Goal: Task Accomplishment & Management: Use online tool/utility

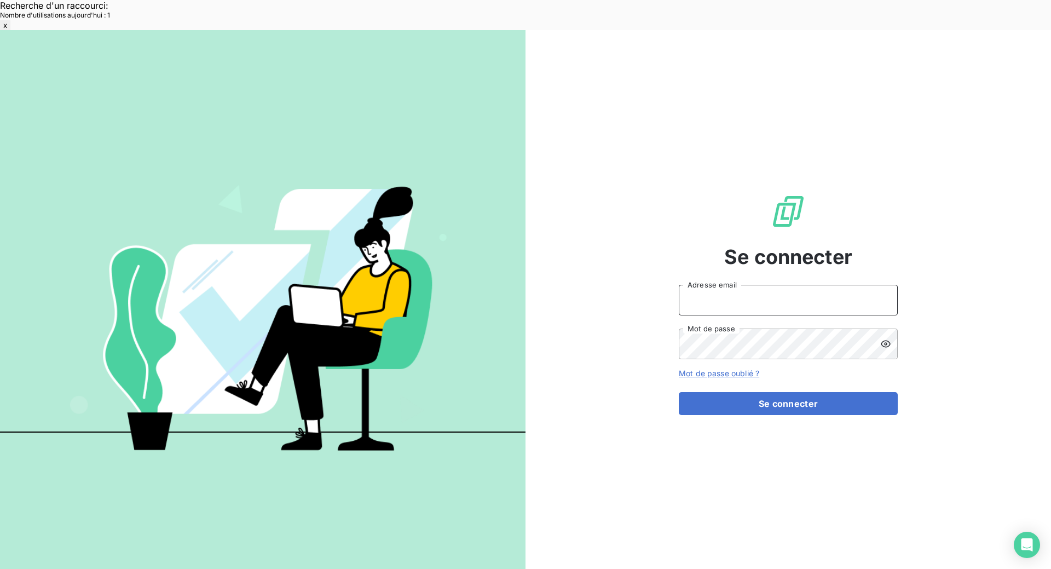
type input "[EMAIL_ADDRESS][DOMAIN_NAME]"
click at [801, 392] on button "Se connecter" at bounding box center [788, 403] width 219 height 23
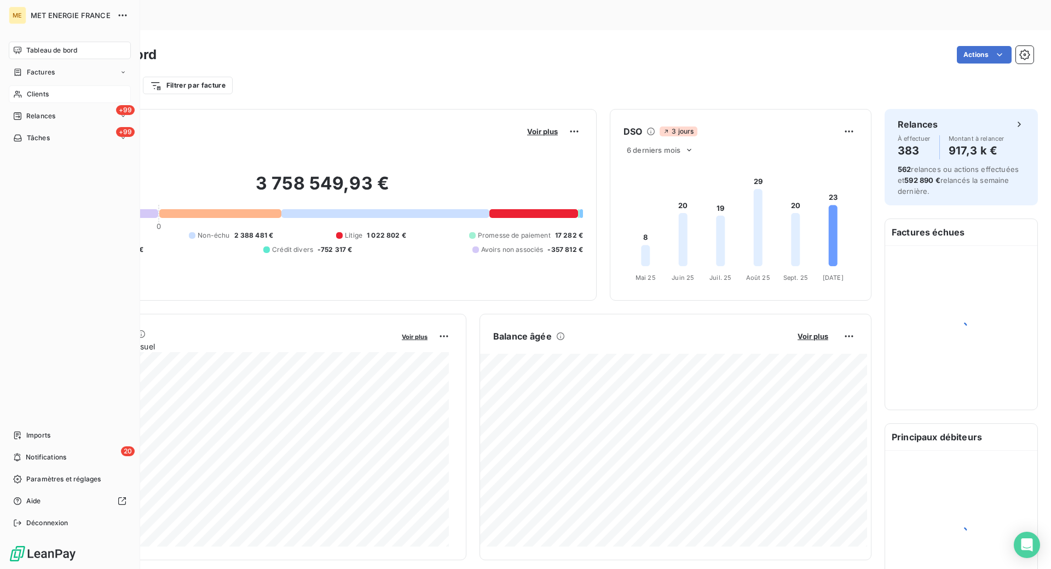
click at [36, 93] on span "Clients" at bounding box center [38, 94] width 22 height 10
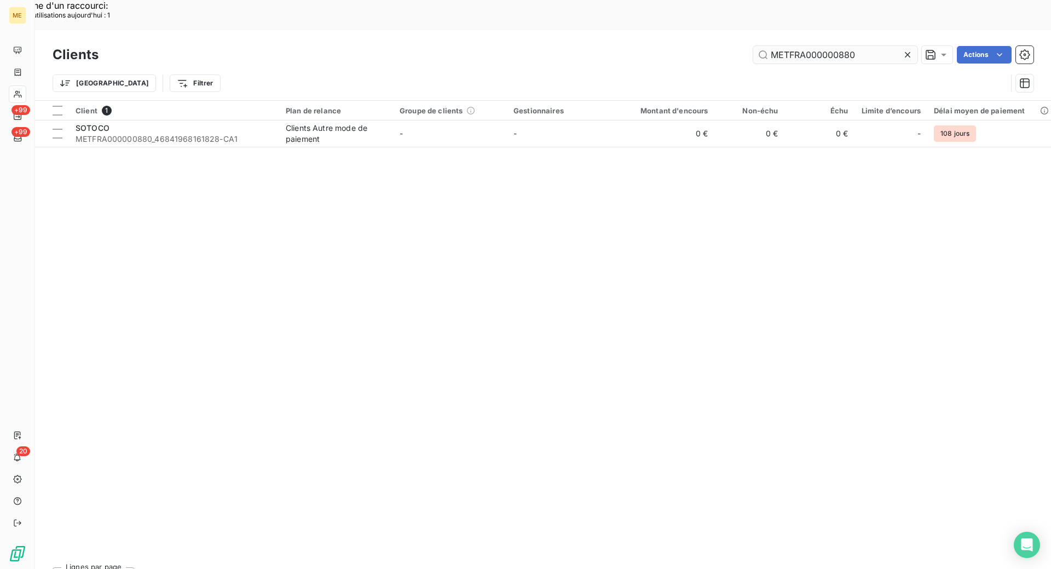
click at [879, 46] on input "METFRA000000880" at bounding box center [836, 55] width 164 height 18
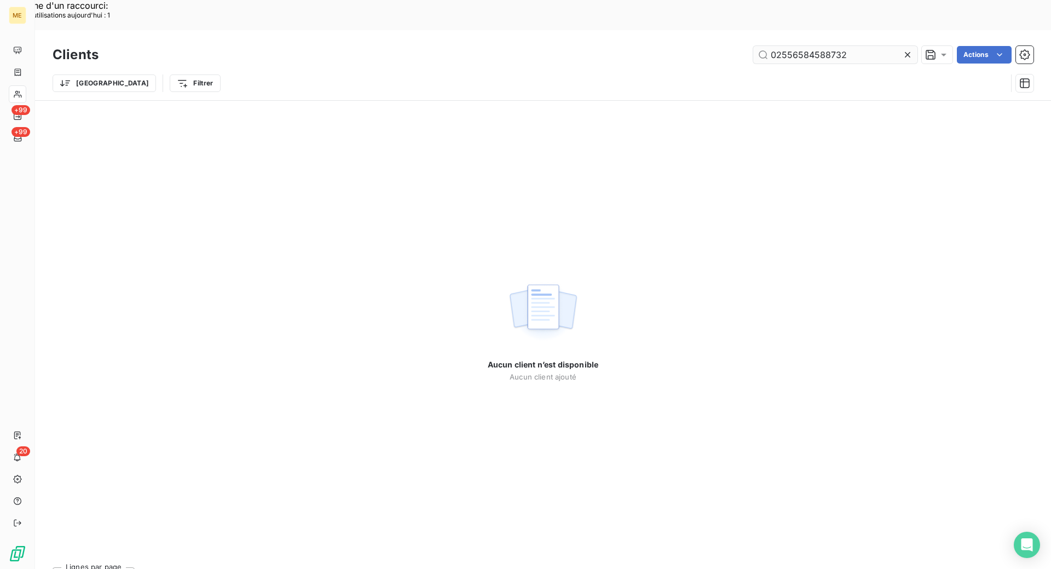
click at [771, 46] on input "02556584588732" at bounding box center [836, 55] width 164 height 18
click at [859, 46] on input "02556584588732" at bounding box center [836, 55] width 164 height 18
click at [772, 46] on input "02556584588732" at bounding box center [836, 55] width 164 height 18
click at [850, 46] on input "02556584588732" at bounding box center [836, 55] width 164 height 18
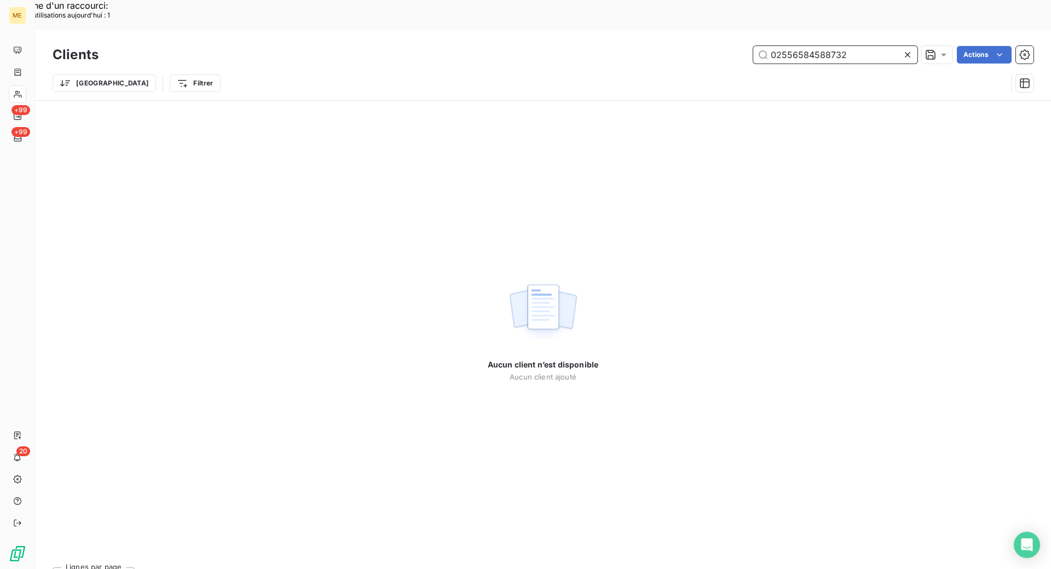
paste input "METFRA000014878"
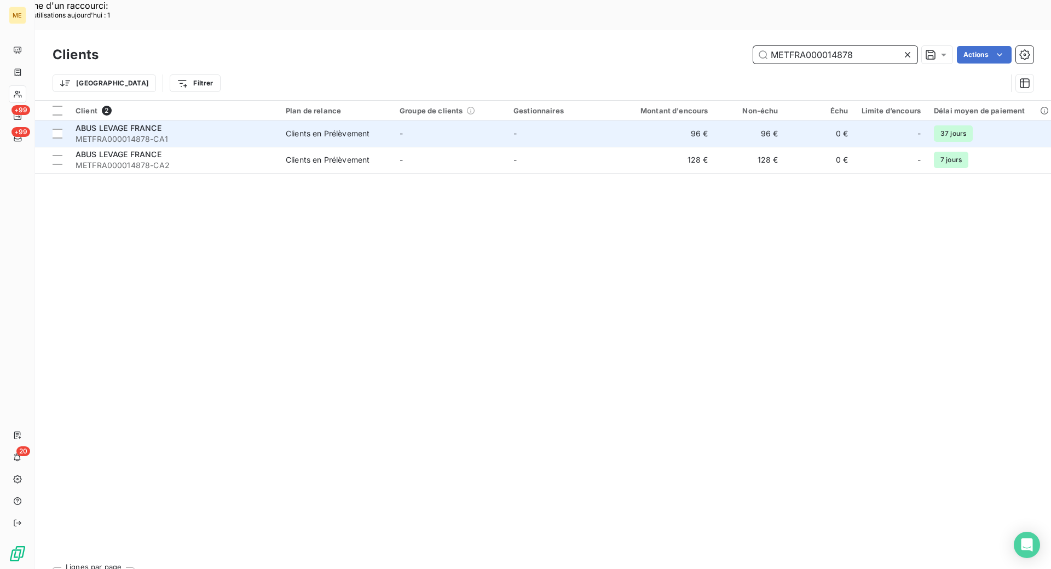
type input "METFRA000014878"
click at [207, 123] on div "ABUS LEVAGE FRANCE" at bounding box center [174, 128] width 197 height 11
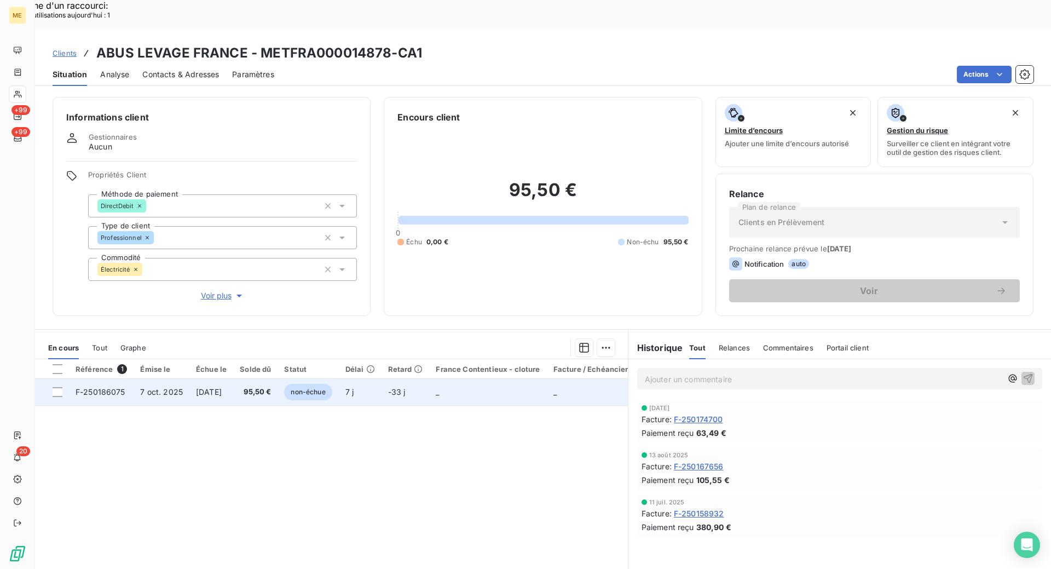
click at [92, 387] on span "F-250186075" at bounding box center [101, 391] width 50 height 9
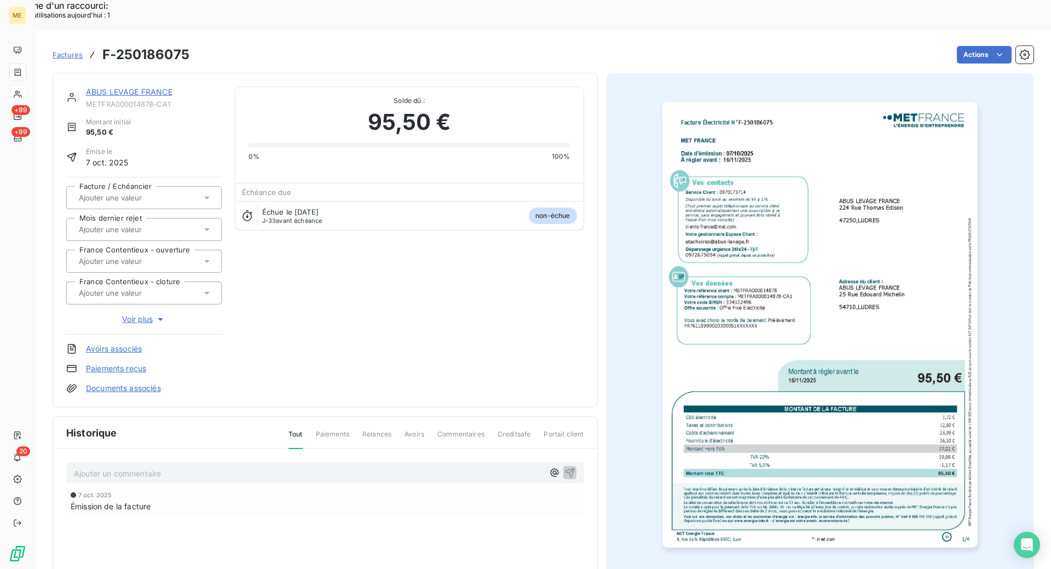
click at [768, 318] on img "button" at bounding box center [820, 325] width 315 height 446
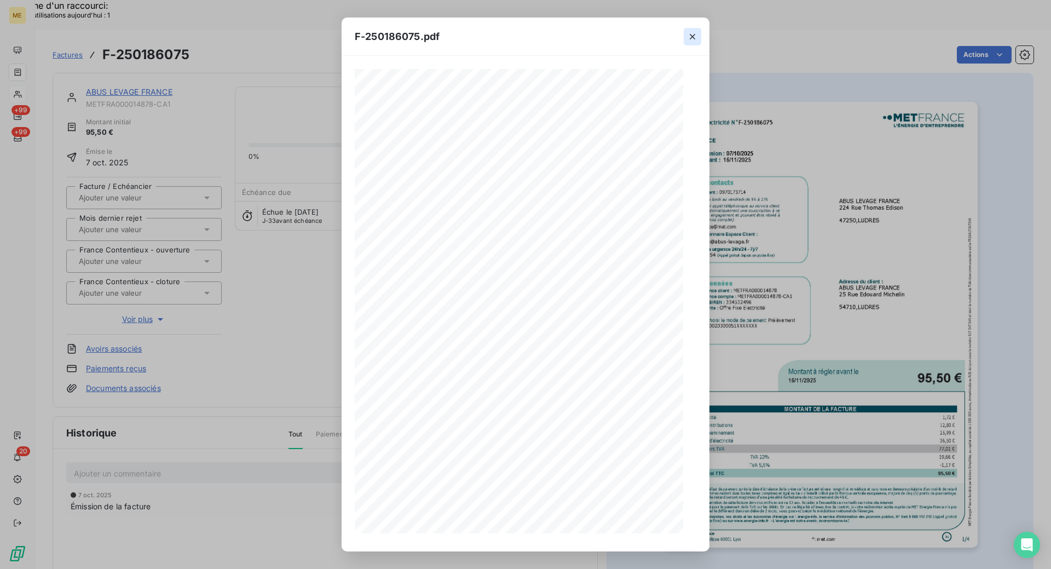
click at [690, 36] on icon "button" at bounding box center [692, 36] width 11 height 11
click at [693, 33] on icon "button" at bounding box center [692, 36] width 11 height 11
click at [688, 37] on icon "button" at bounding box center [692, 36] width 11 height 11
click at [694, 33] on icon "button" at bounding box center [692, 36] width 11 height 11
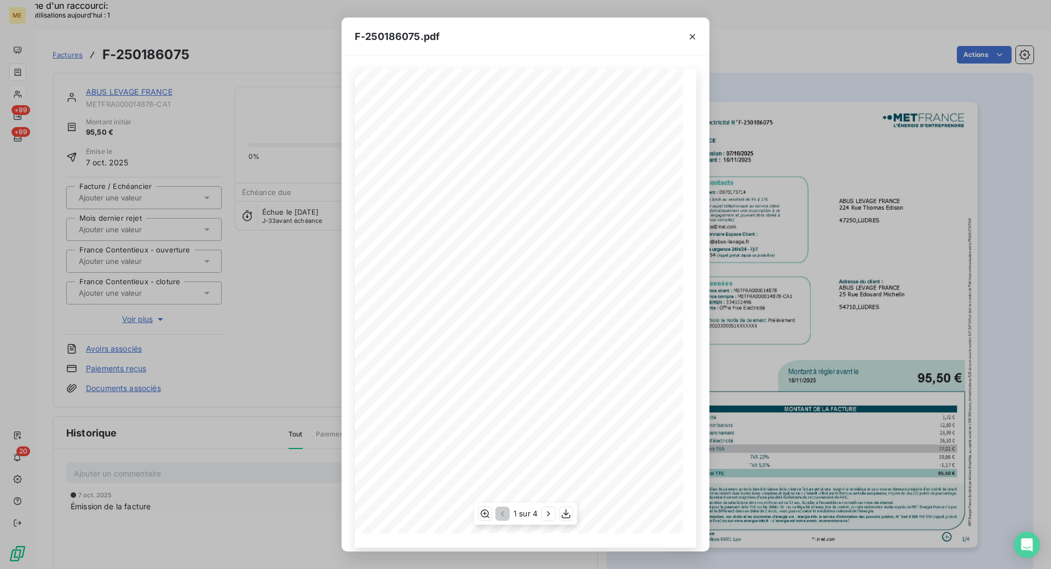
click at [694, 33] on icon "button" at bounding box center [692, 36] width 11 height 11
click at [278, 26] on div "F-250186075.pdf Facture Électricité N° F-250186075 MET Energie France [STREET_A…" at bounding box center [525, 284] width 1051 height 569
click at [271, 23] on div "F-250186075.pdf Facture Électricité N° F-250186075 MET Energie France [STREET_A…" at bounding box center [525, 284] width 1051 height 569
click at [266, 20] on div "F-250186075.pdf Facture Électricité N° F-250186075 MET Energie France [STREET_A…" at bounding box center [525, 284] width 1051 height 569
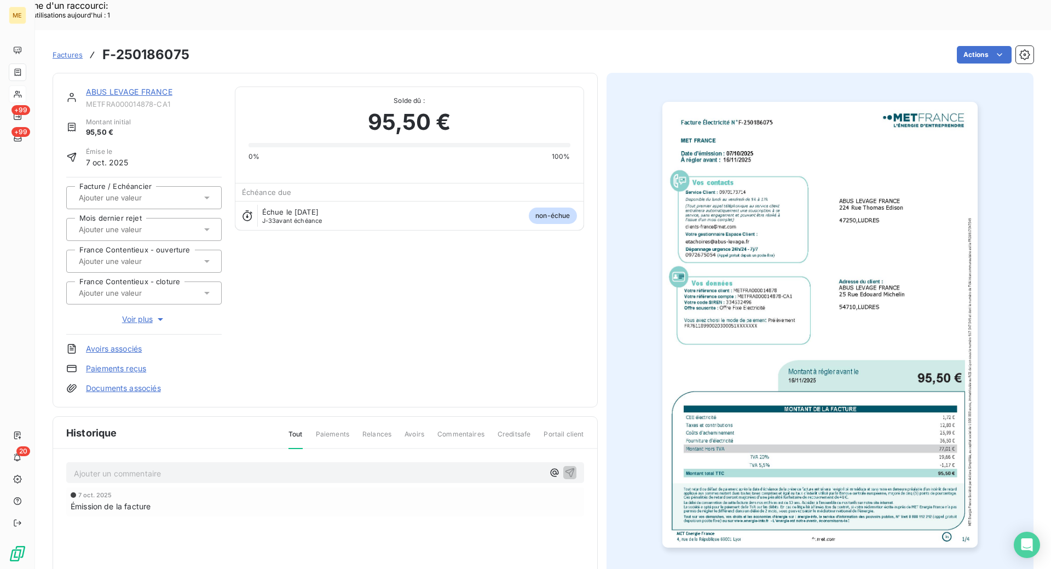
scroll to position [9, 0]
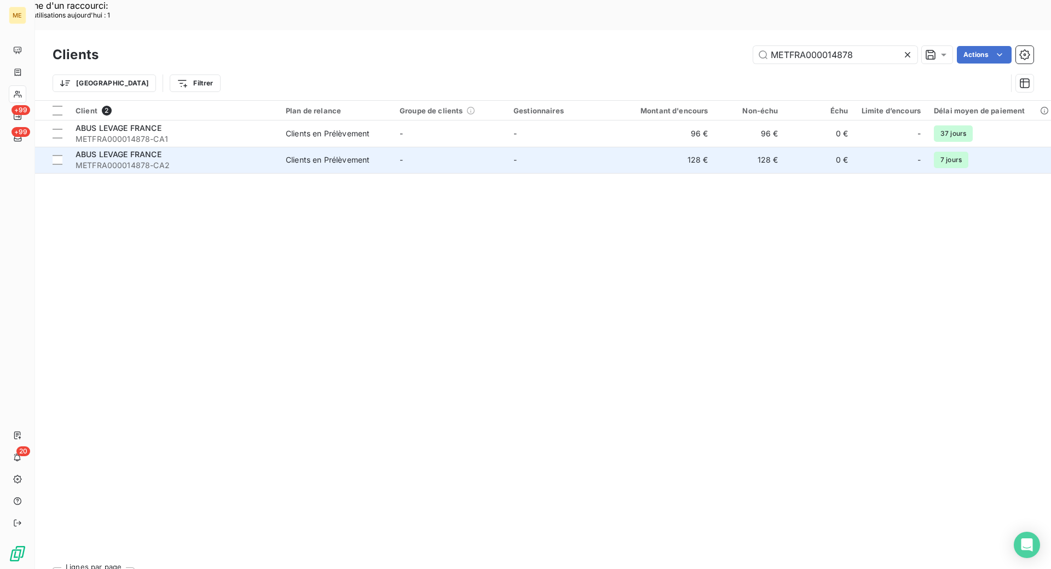
click at [235, 160] on span "METFRA000014878-CA2" at bounding box center [174, 165] width 197 height 11
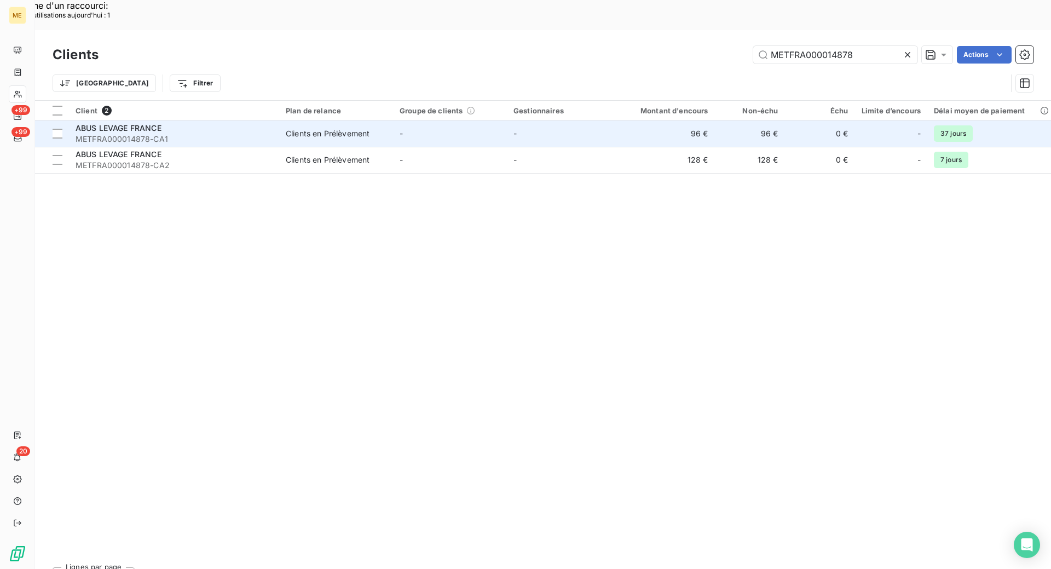
click at [238, 134] on span "METFRA000014878-CA1" at bounding box center [174, 139] width 197 height 11
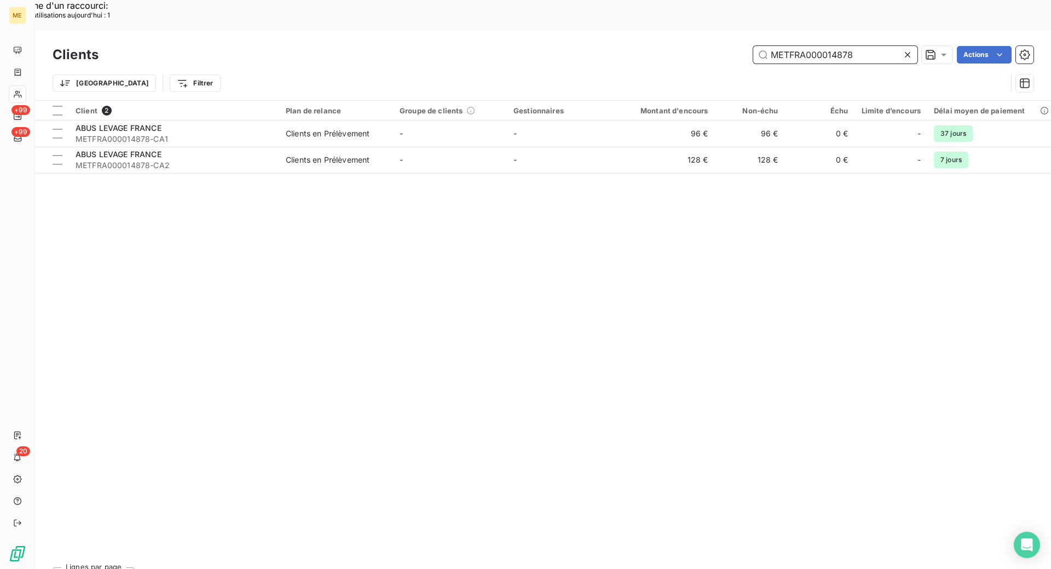
click at [858, 46] on input "METFRA000014878" at bounding box center [836, 55] width 164 height 18
paste input "21221"
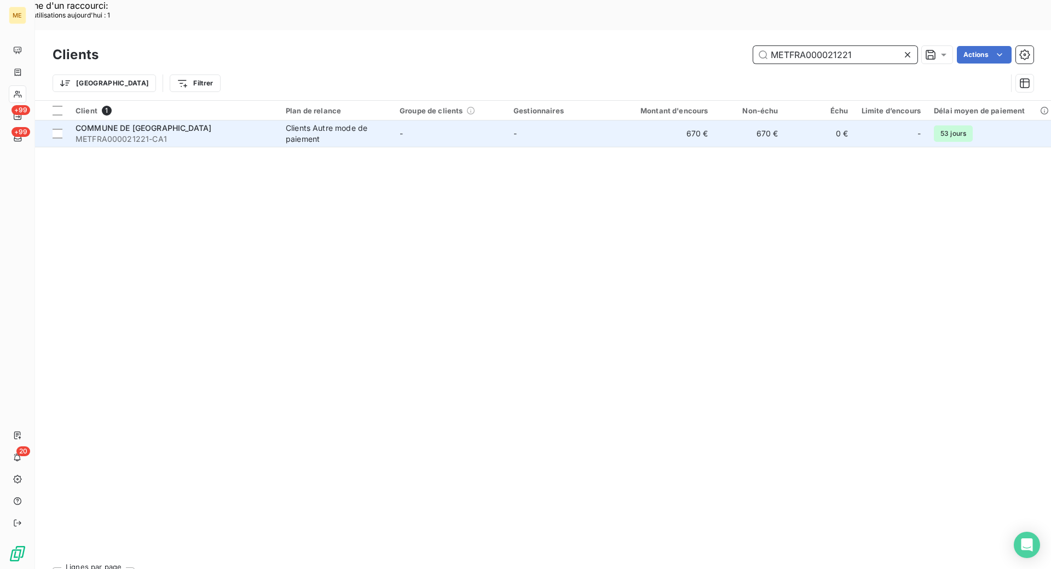
type input "METFRA000021221"
click at [277, 120] on td "COMMUNE DE COMMERVEIL METFRA000021221-CA1" at bounding box center [174, 133] width 210 height 26
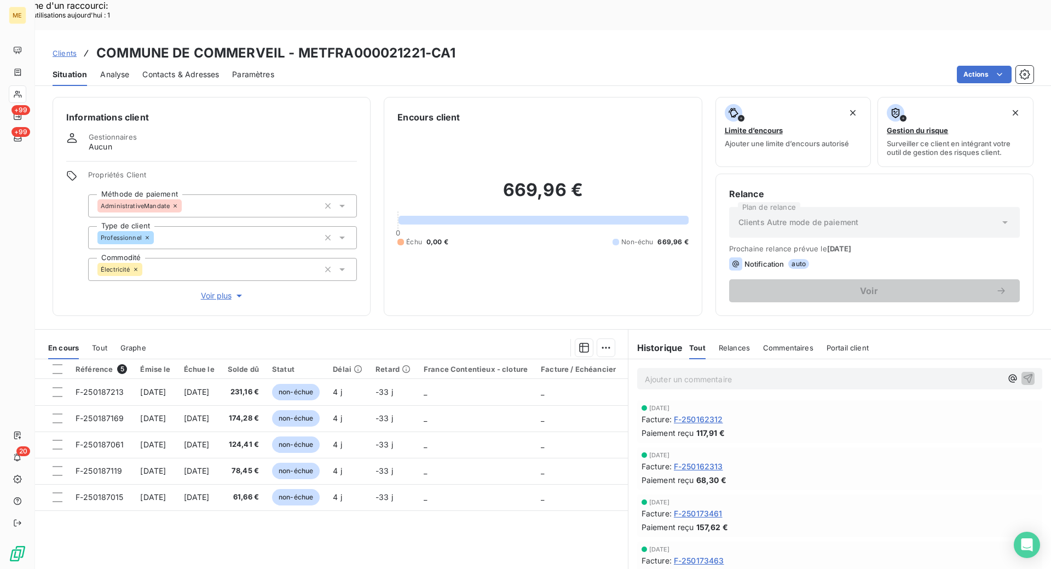
click at [691, 413] on span "F-250162312" at bounding box center [698, 419] width 49 height 12
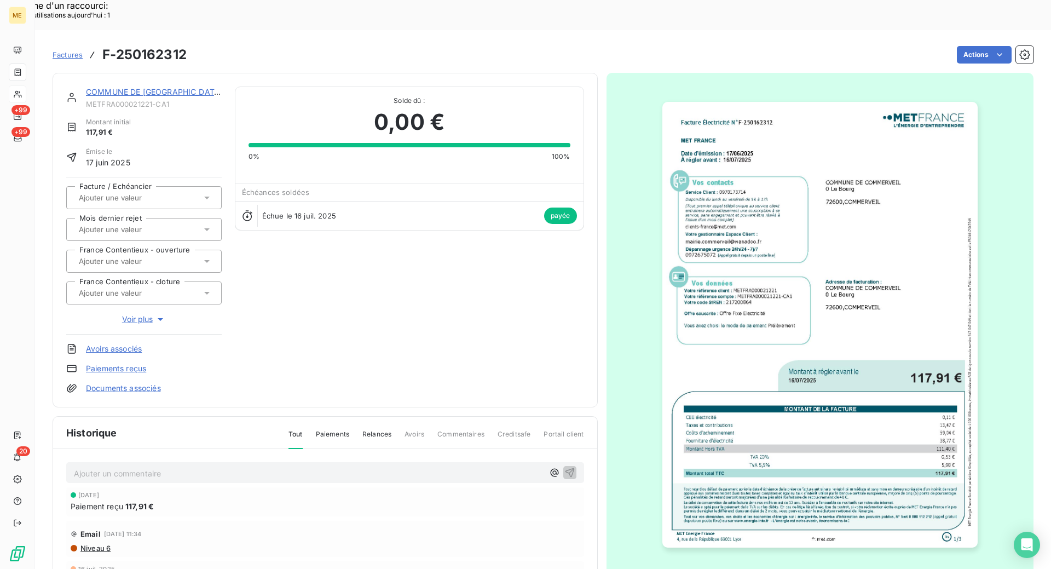
click at [815, 312] on img "button" at bounding box center [820, 325] width 315 height 446
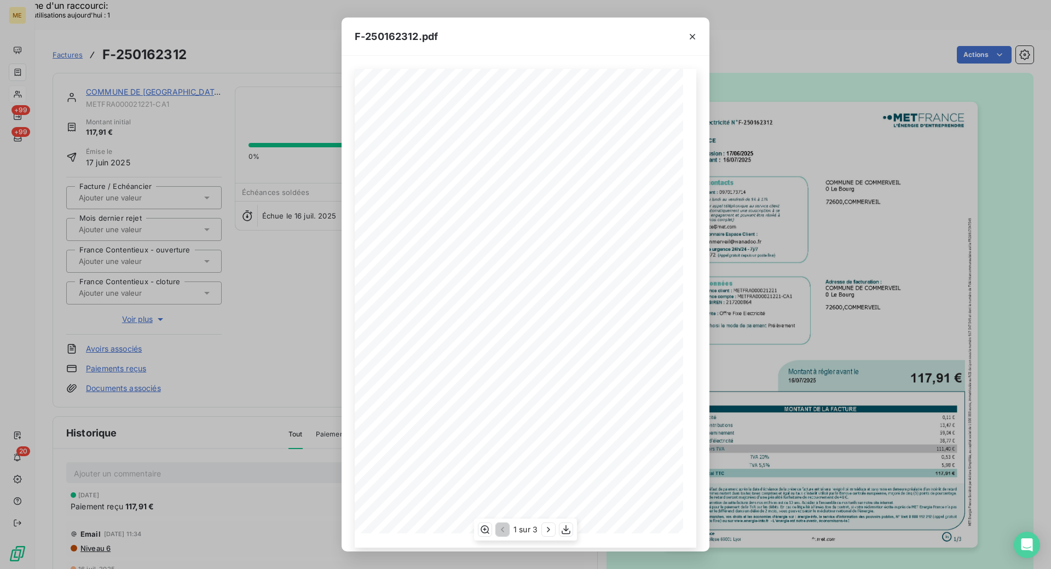
scroll to position [9, 0]
click at [563, 531] on icon "button" at bounding box center [566, 529] width 11 height 11
click at [692, 36] on icon "button" at bounding box center [692, 36] width 11 height 11
click at [691, 37] on icon "button" at bounding box center [692, 36] width 11 height 11
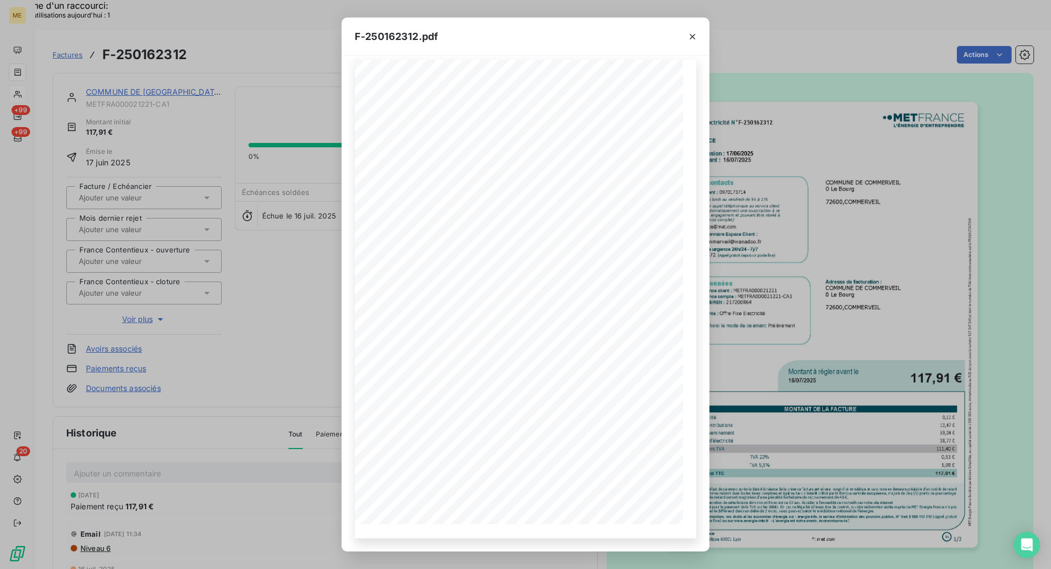
click at [691, 37] on icon "button" at bounding box center [692, 36] width 11 height 11
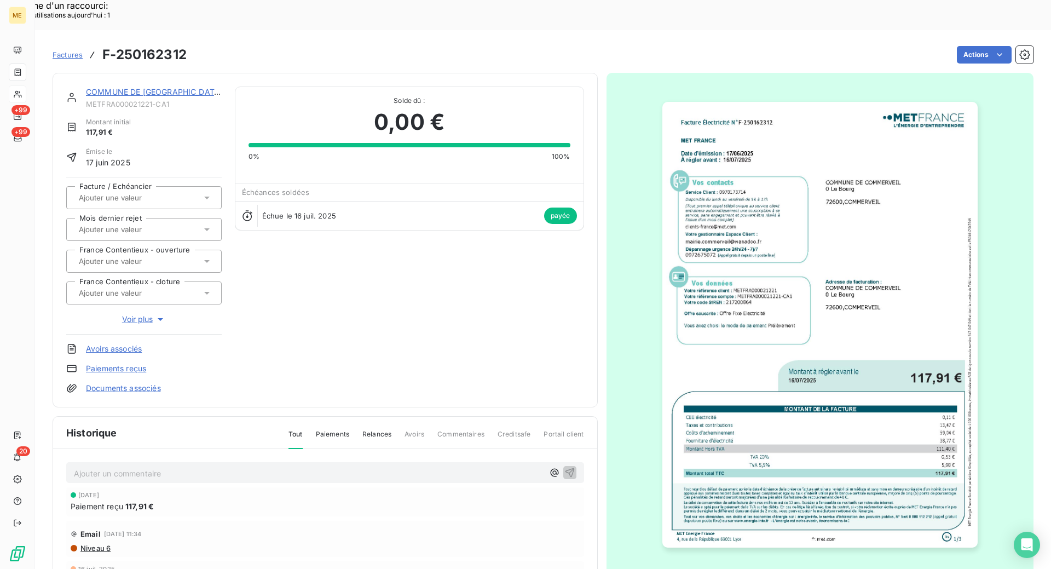
click at [147, 87] on link "COMMUNE DE [GEOGRAPHIC_DATA]" at bounding box center [154, 91] width 136 height 9
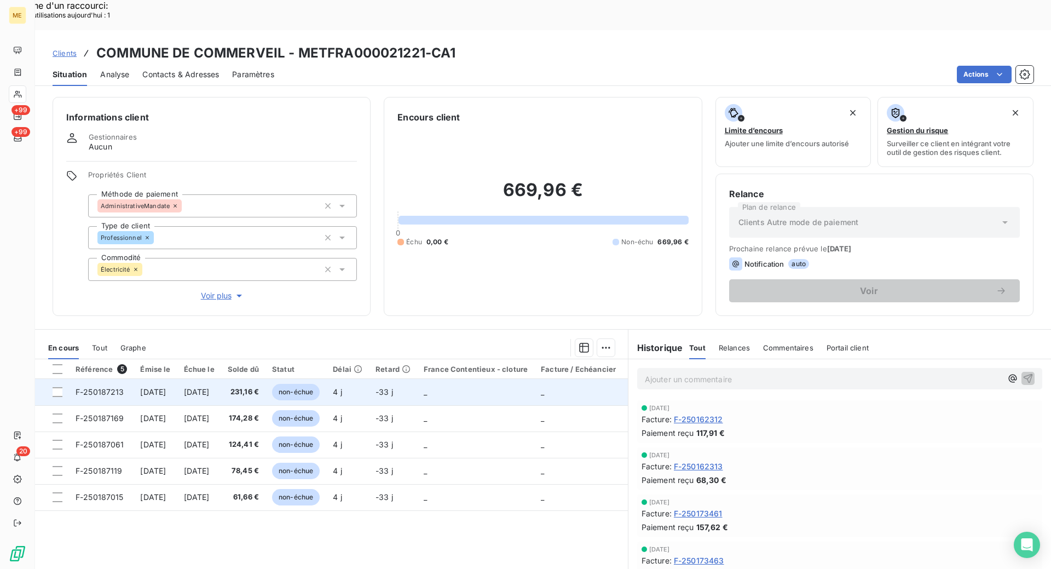
click at [92, 387] on span "F-250187213" at bounding box center [100, 391] width 49 height 9
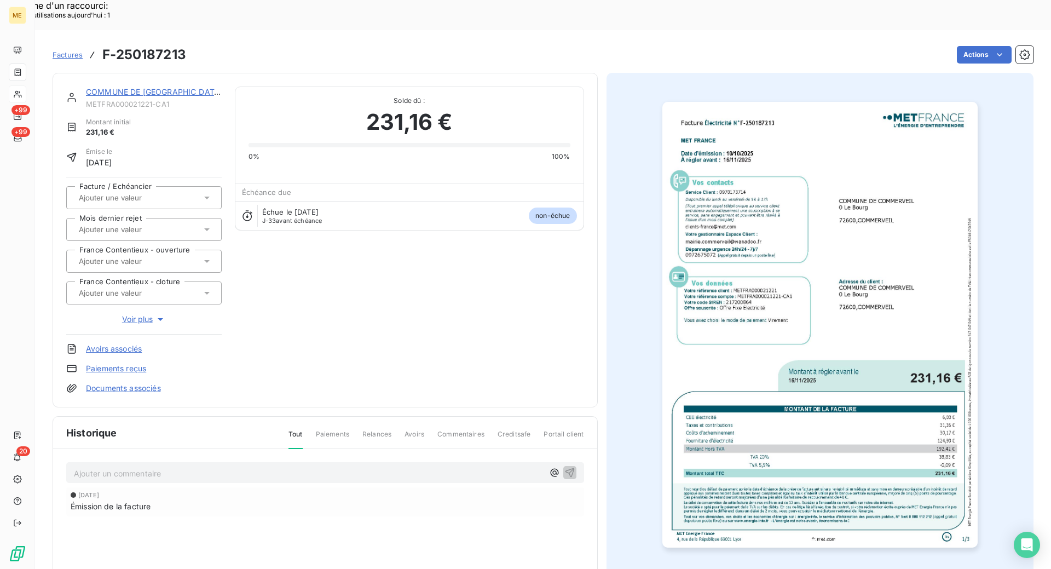
click at [865, 256] on img "button" at bounding box center [820, 325] width 315 height 446
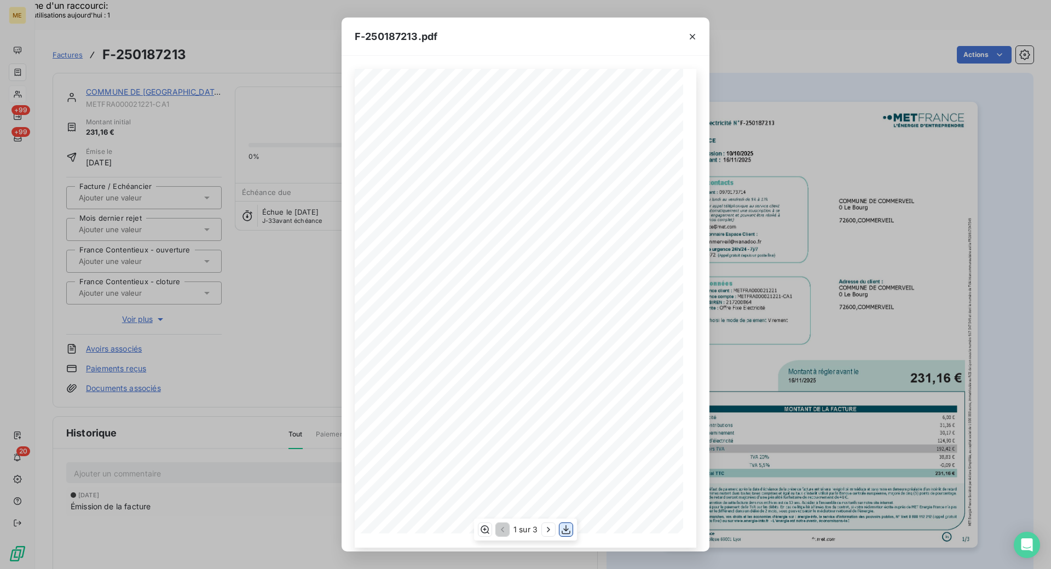
click at [566, 531] on icon "button" at bounding box center [566, 529] width 9 height 9
click at [694, 36] on icon "button" at bounding box center [692, 36] width 11 height 11
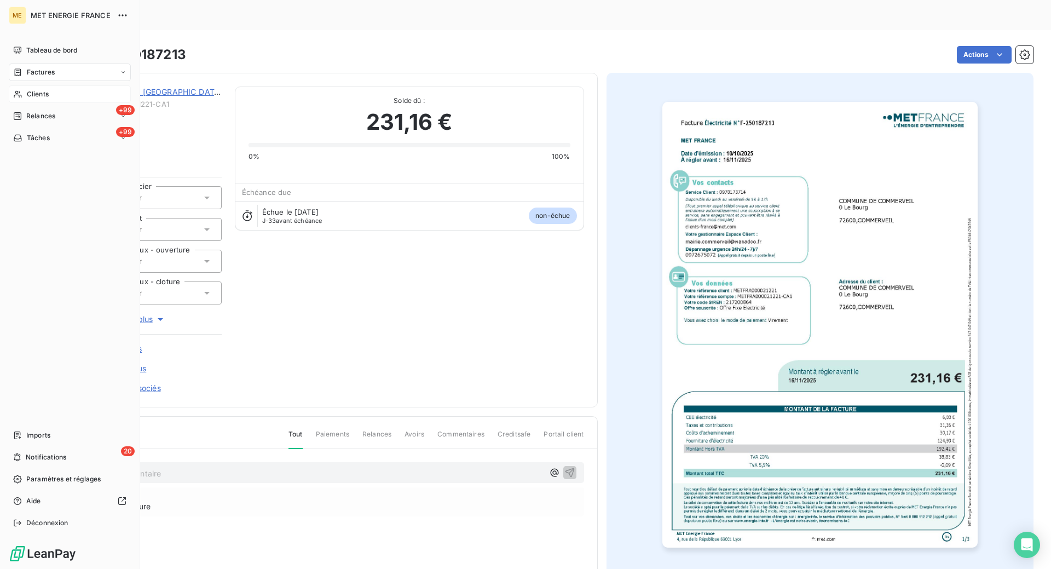
click at [44, 90] on span "Clients" at bounding box center [38, 94] width 22 height 10
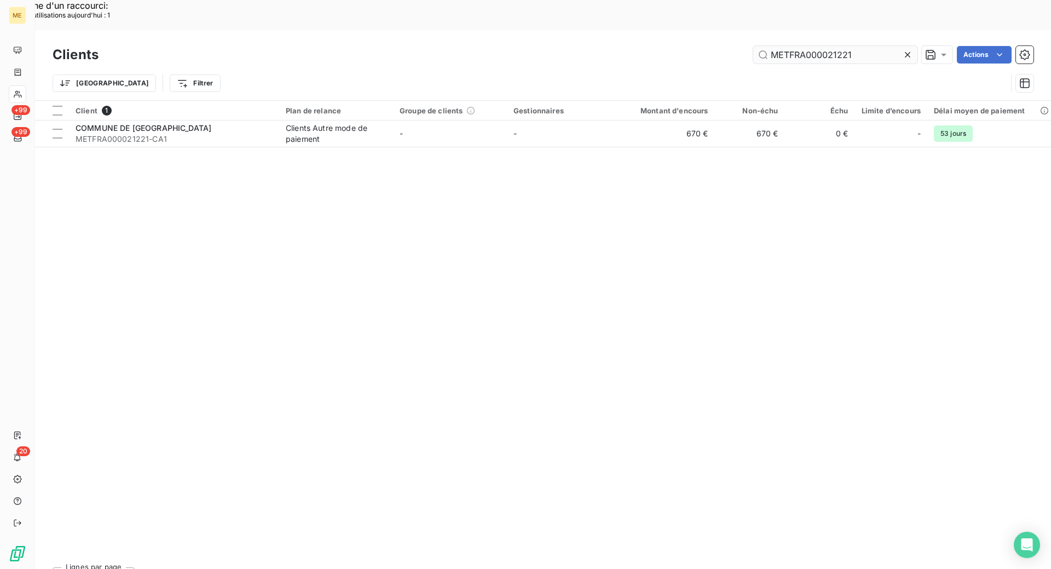
click at [857, 46] on input "METFRA000021221" at bounding box center [836, 55] width 164 height 18
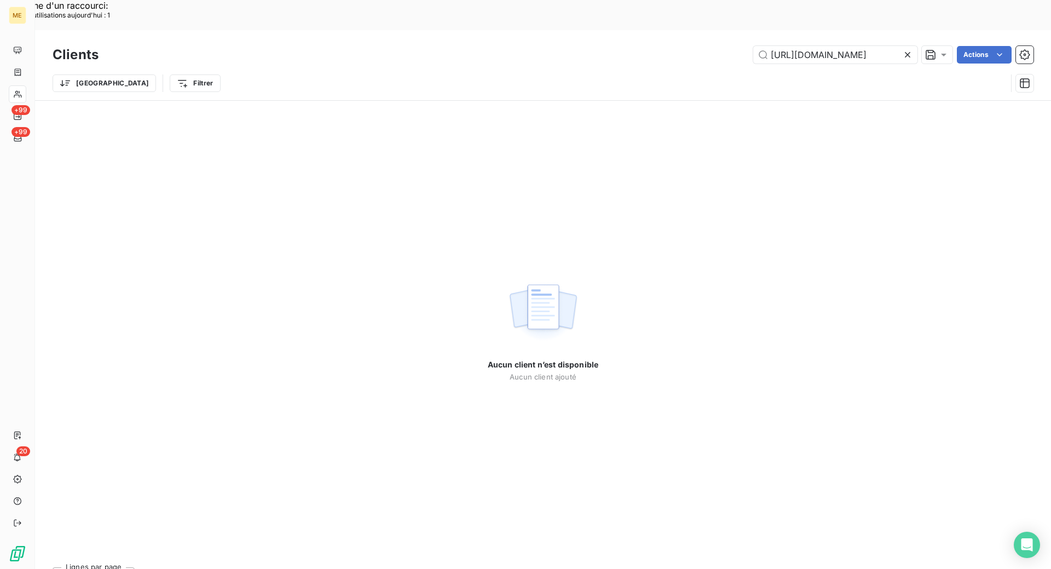
scroll to position [0, 298]
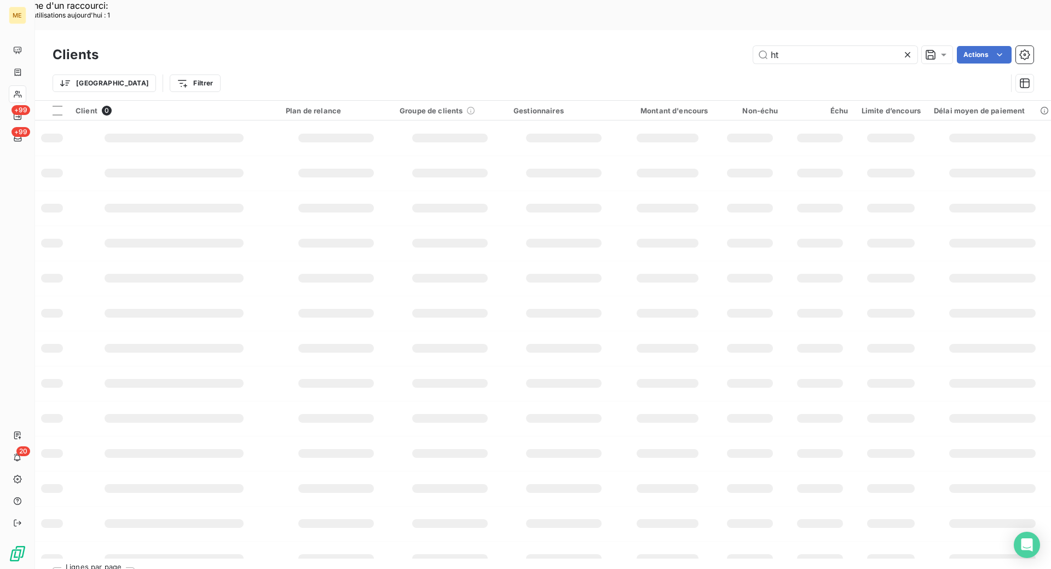
type input "h"
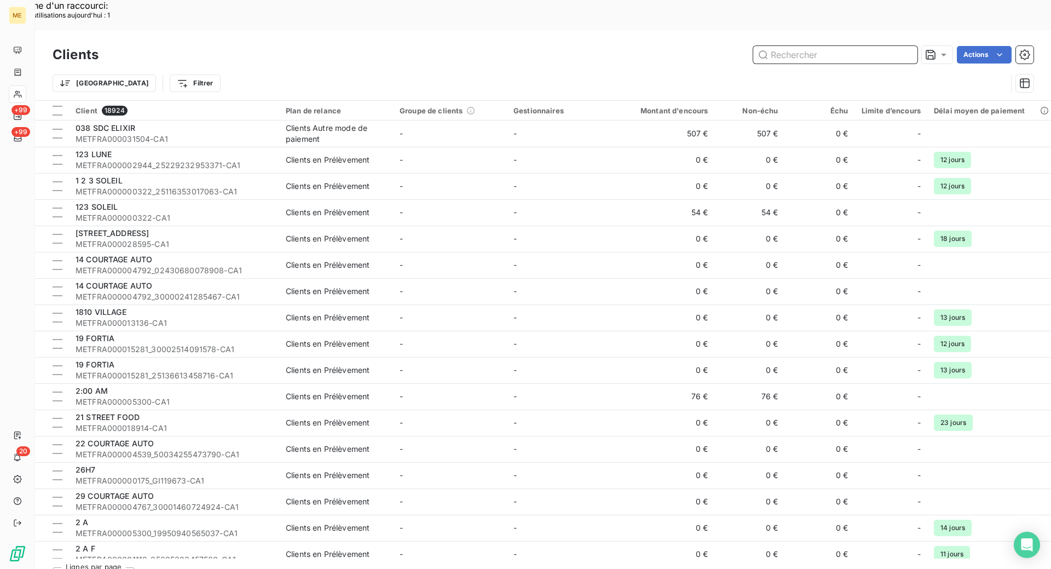
click at [808, 46] on input "text" at bounding box center [836, 55] width 164 height 18
paste input "METFRA000014878-BA2"
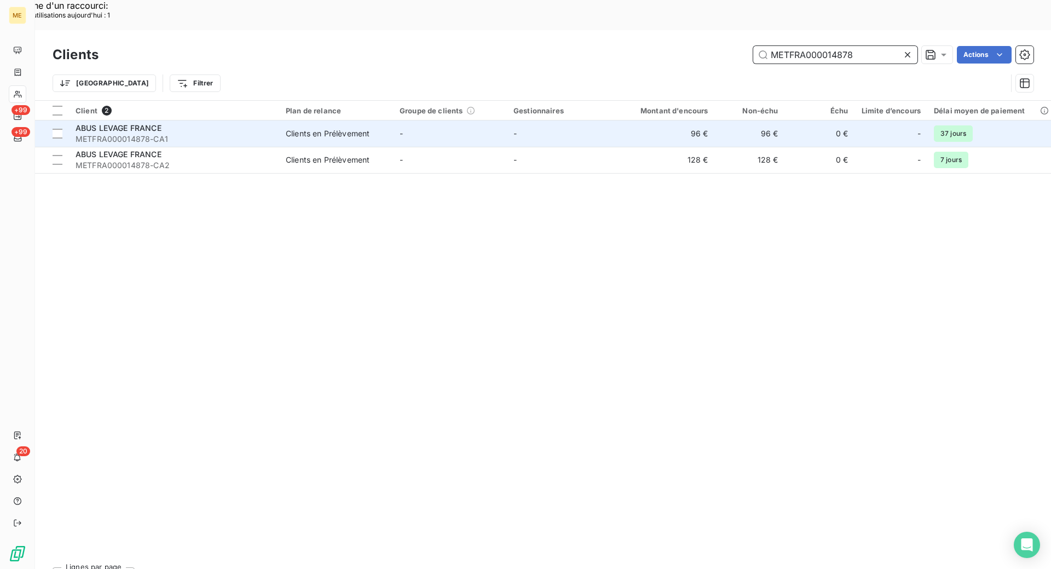
type input "METFRA000014878"
click at [215, 134] on span "METFRA000014878-CA1" at bounding box center [174, 139] width 197 height 11
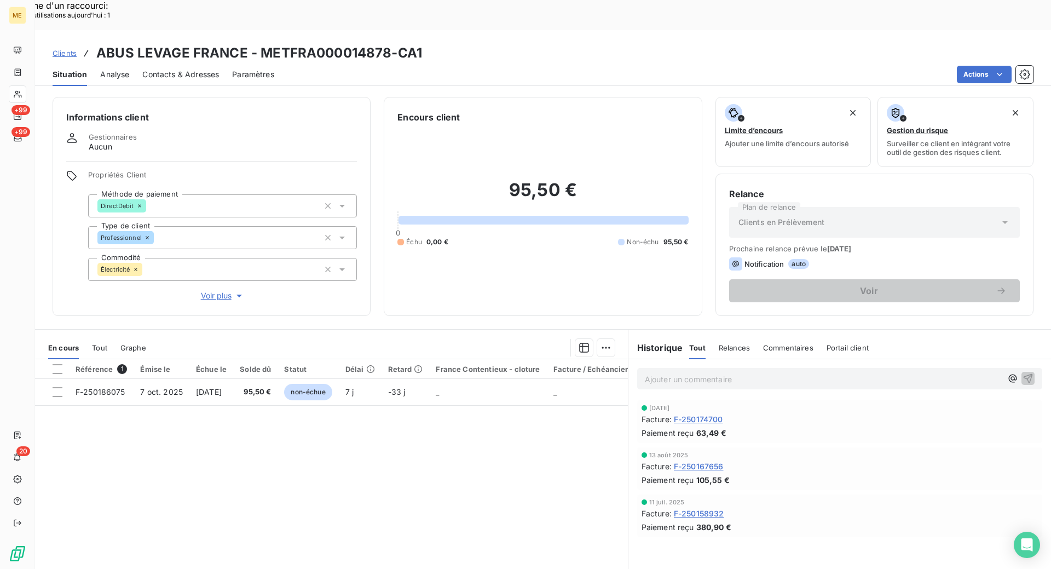
click at [708, 413] on span "F-250174700" at bounding box center [698, 419] width 49 height 12
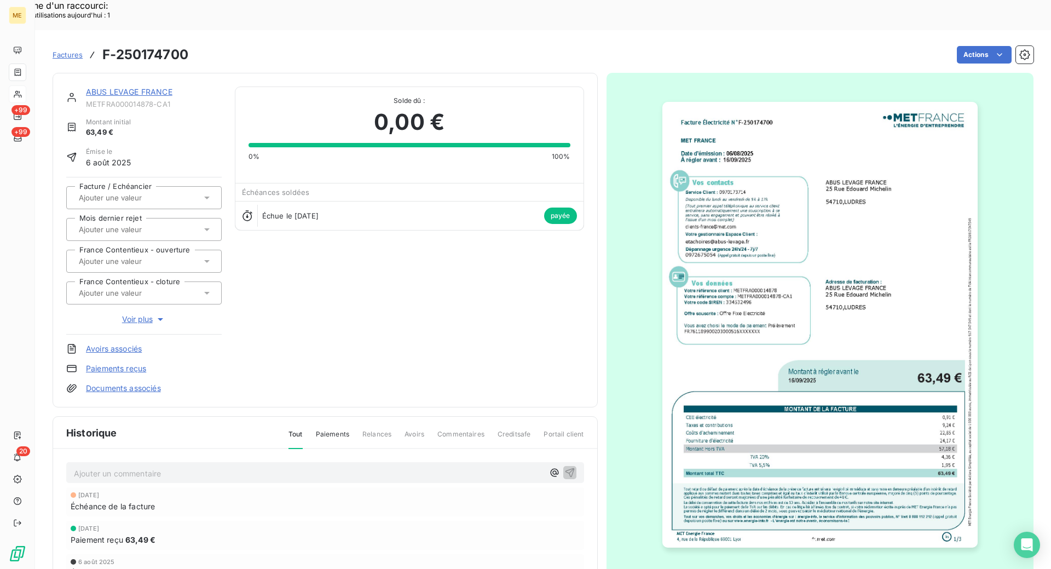
click at [110, 87] on div "ABUS LEVAGE FRANCE" at bounding box center [154, 92] width 136 height 11
click at [110, 87] on link "ABUS LEVAGE FRANCE" at bounding box center [129, 91] width 87 height 9
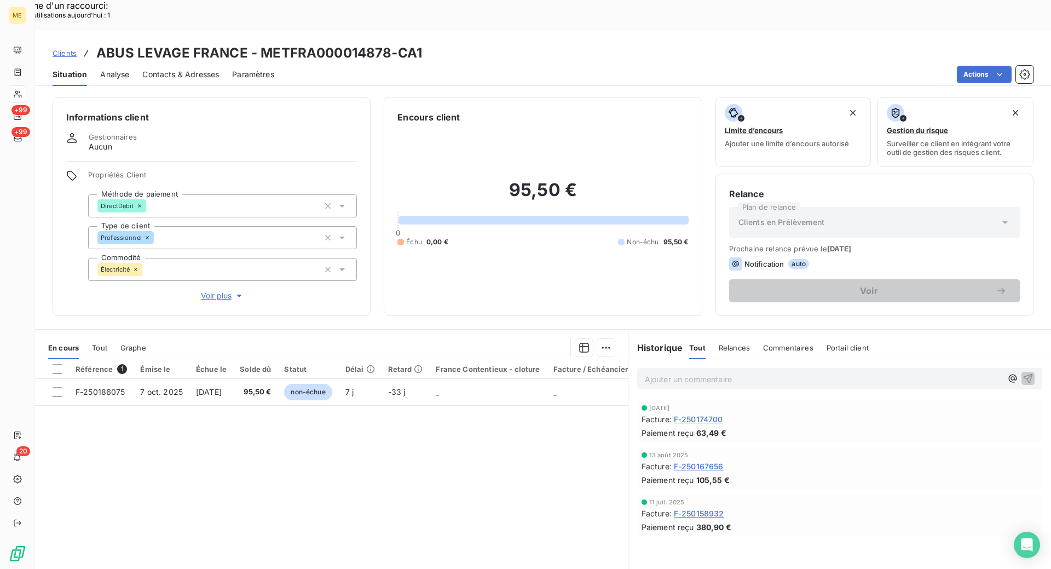
click at [221, 290] on span "Voir plus" at bounding box center [223, 295] width 44 height 11
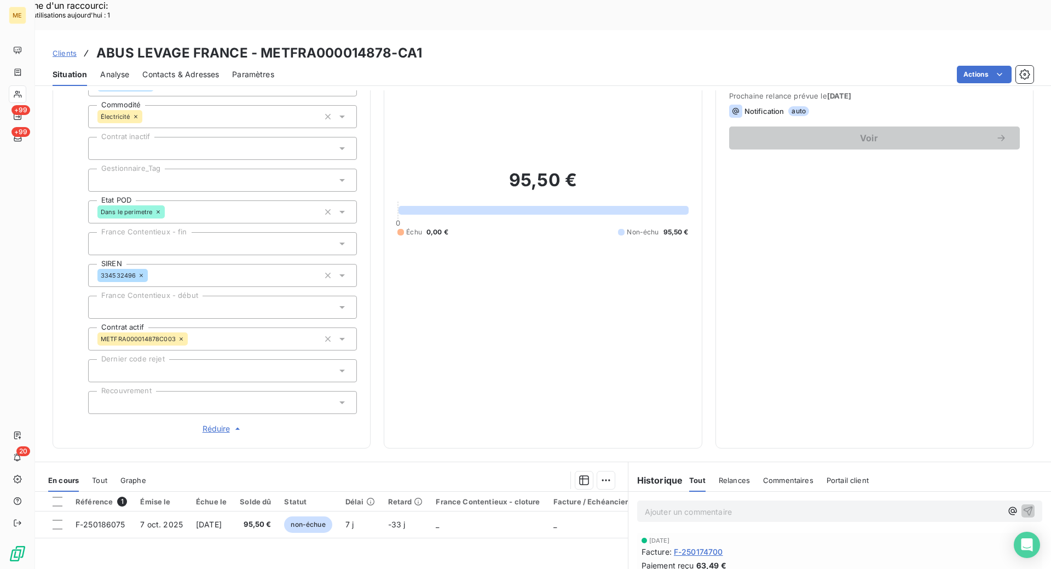
scroll to position [281, 0]
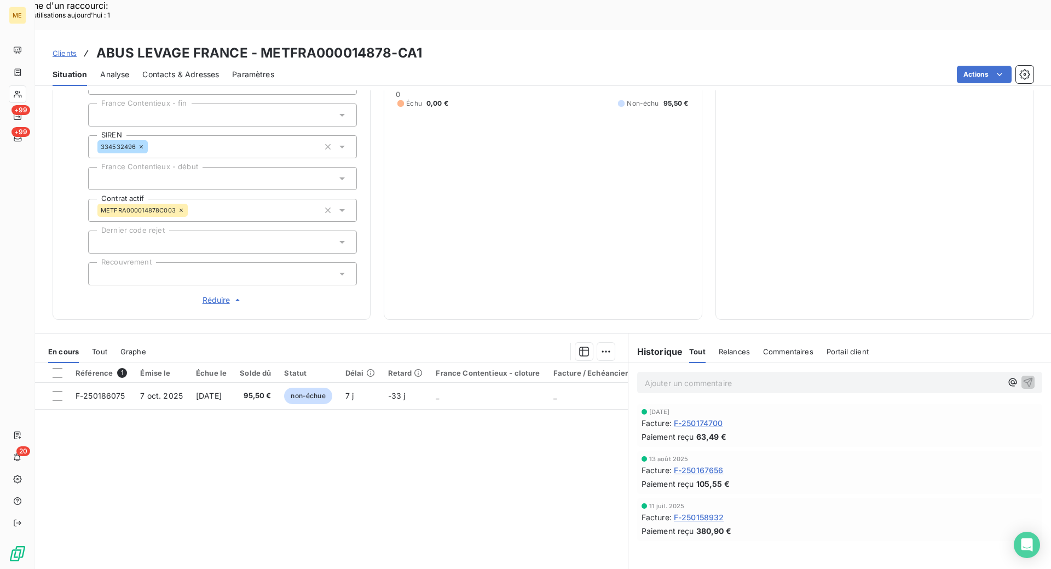
click at [102, 347] on span "Tout" at bounding box center [99, 351] width 15 height 9
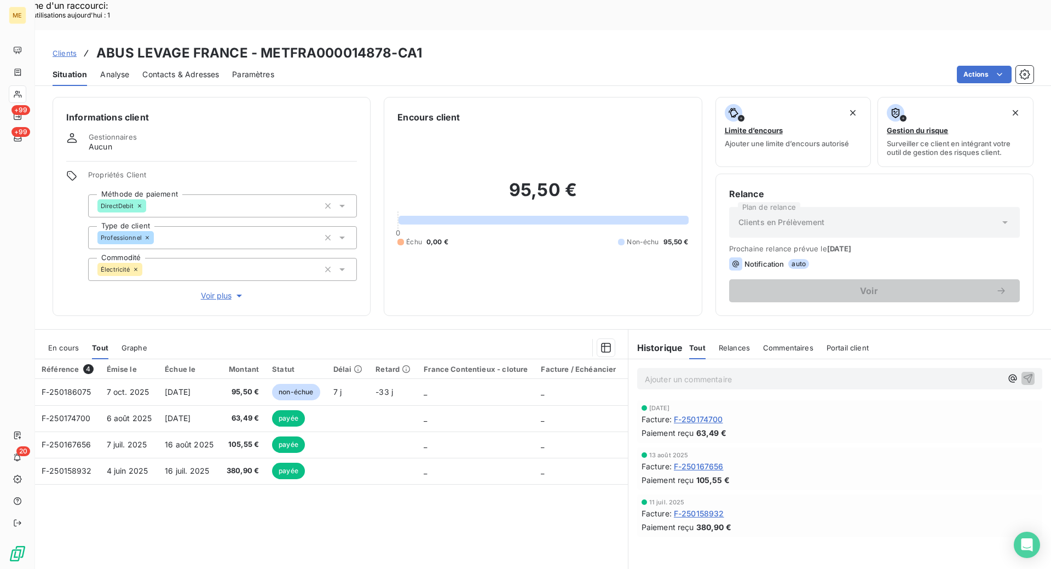
click at [64, 49] on span "Clients" at bounding box center [65, 53] width 24 height 9
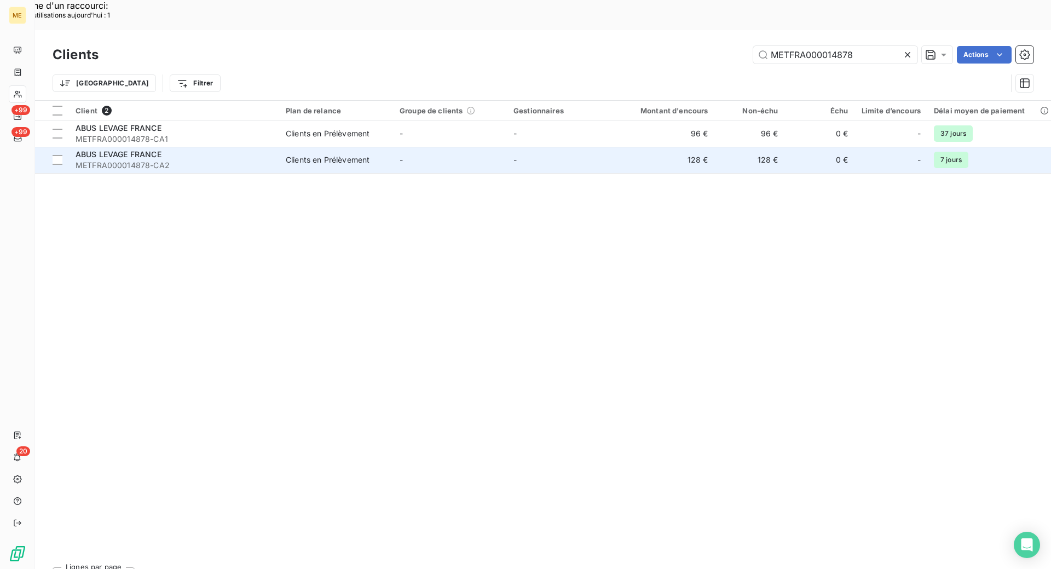
click at [214, 160] on span "METFRA000014878-CA2" at bounding box center [174, 165] width 197 height 11
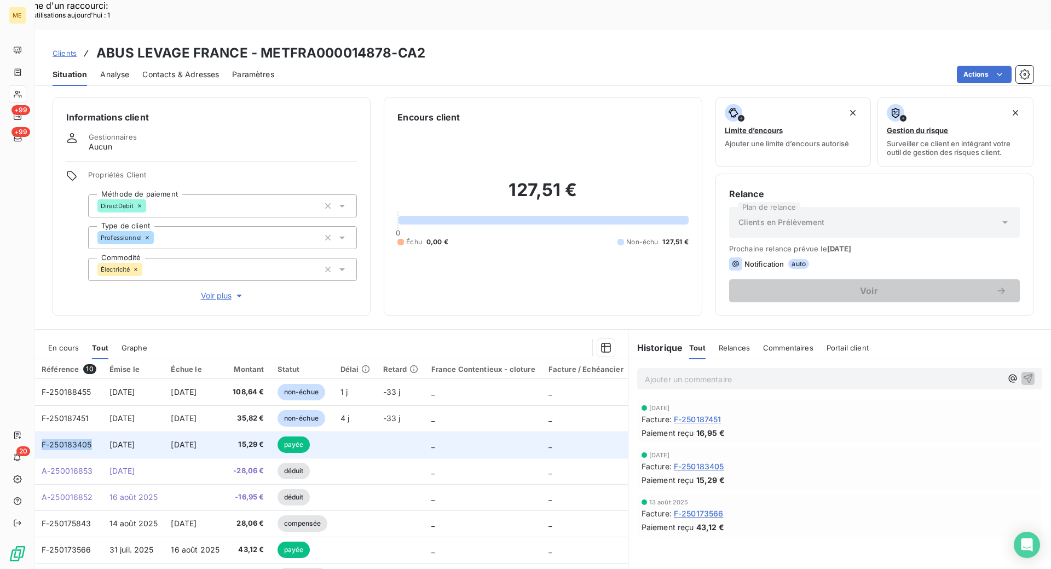
drag, startPoint x: 97, startPoint y: 416, endPoint x: 41, endPoint y: 415, distance: 55.9
click at [41, 432] on td "F-250183405" at bounding box center [69, 445] width 68 height 26
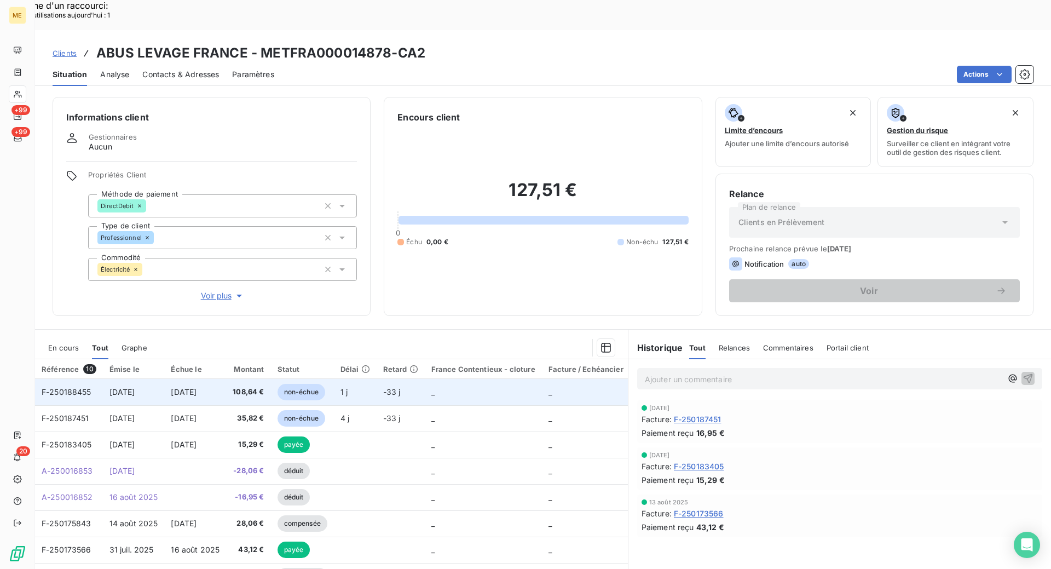
click at [82, 387] on span "F-250188455" at bounding box center [67, 391] width 50 height 9
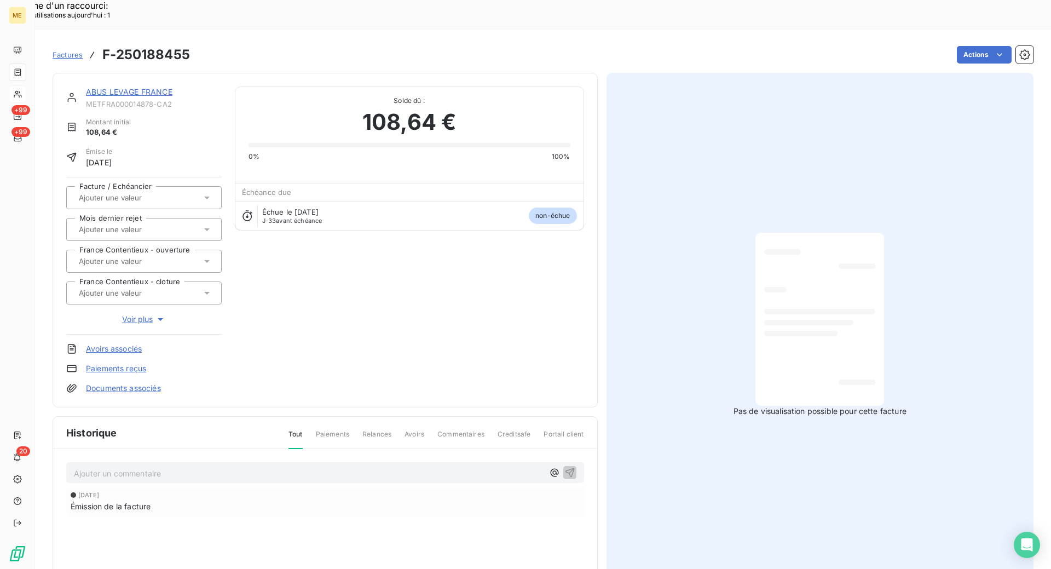
click at [123, 87] on link "ABUS LEVAGE FRANCE" at bounding box center [129, 91] width 87 height 9
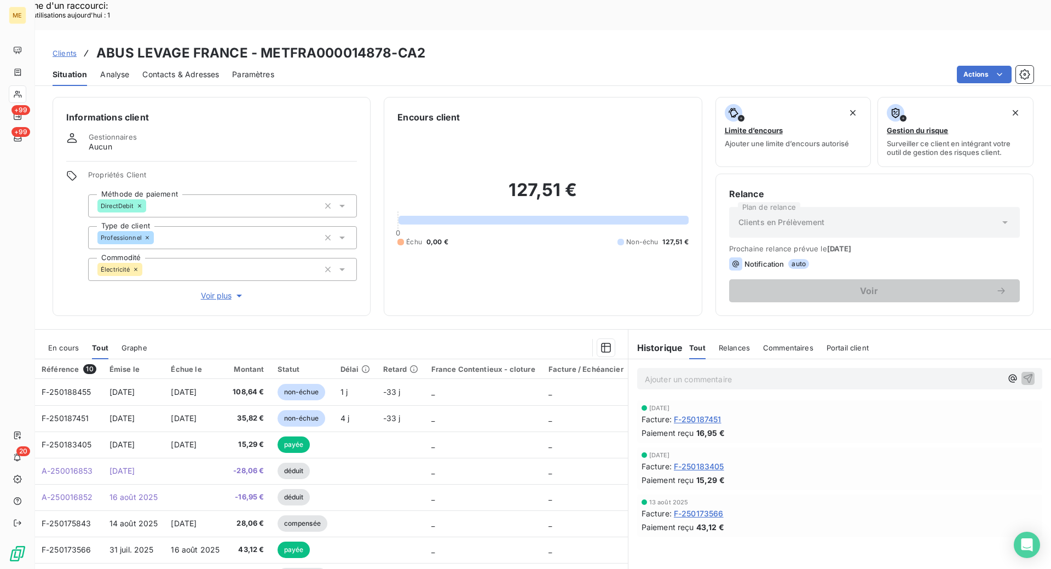
click at [65, 343] on span "En cours" at bounding box center [63, 347] width 31 height 9
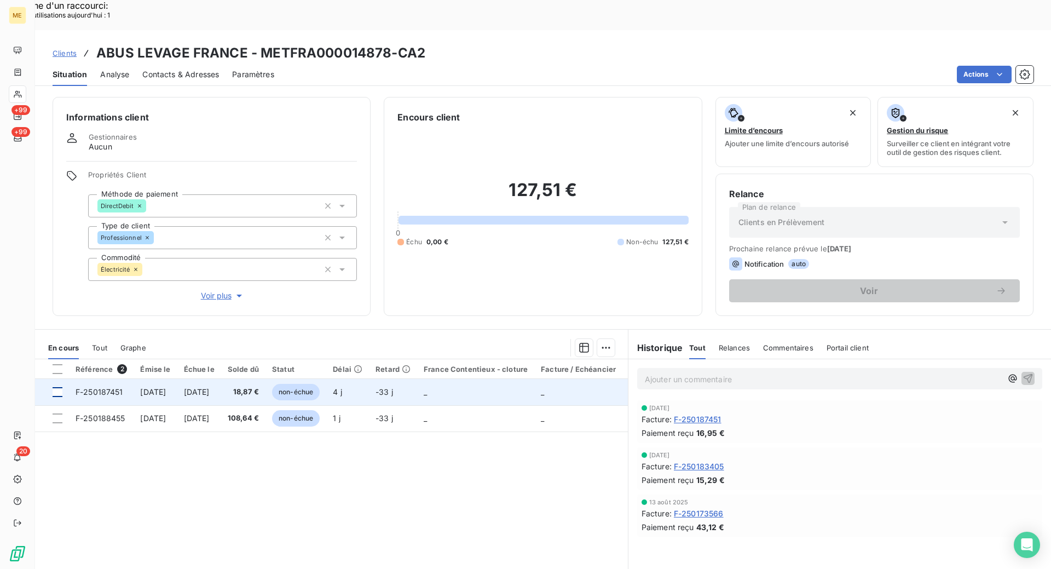
click at [58, 387] on div at bounding box center [58, 392] width 10 height 10
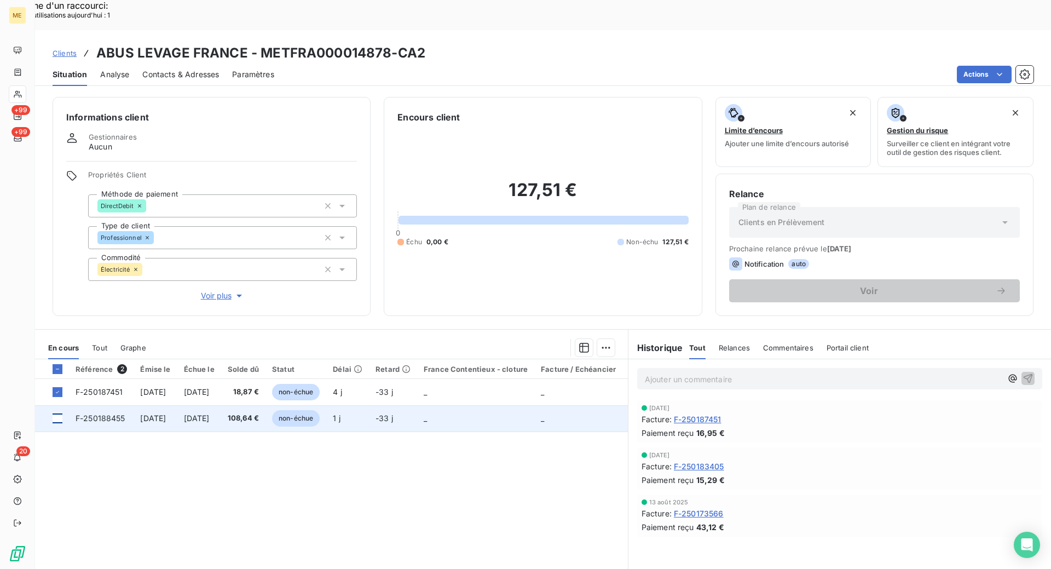
click at [58, 413] on div at bounding box center [58, 418] width 10 height 10
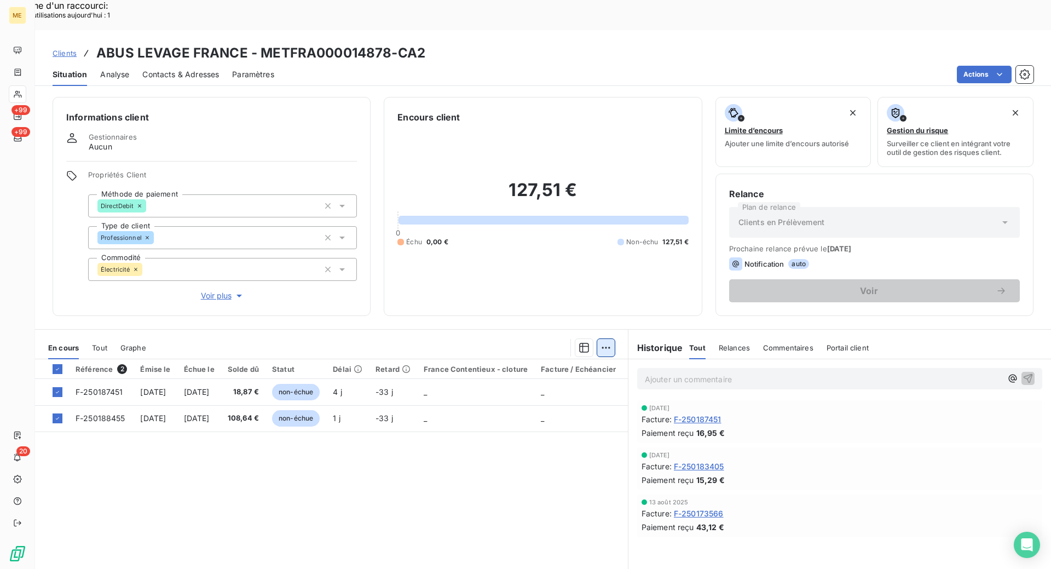
click at [508, 344] on div "Mettre en litige (2 factures)" at bounding box center [505, 342] width 199 height 18
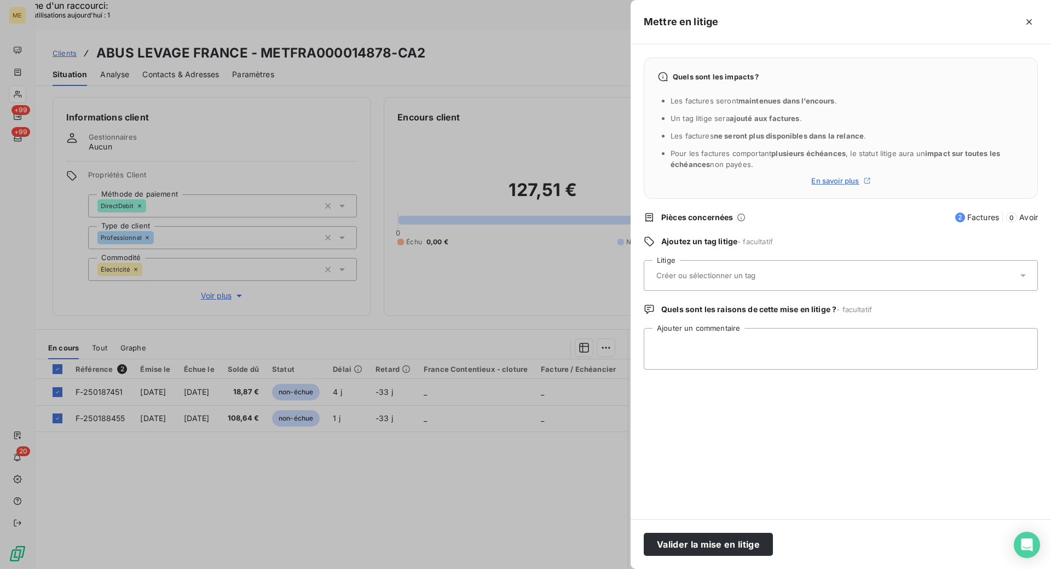
click at [1024, 276] on icon at bounding box center [1023, 275] width 5 height 3
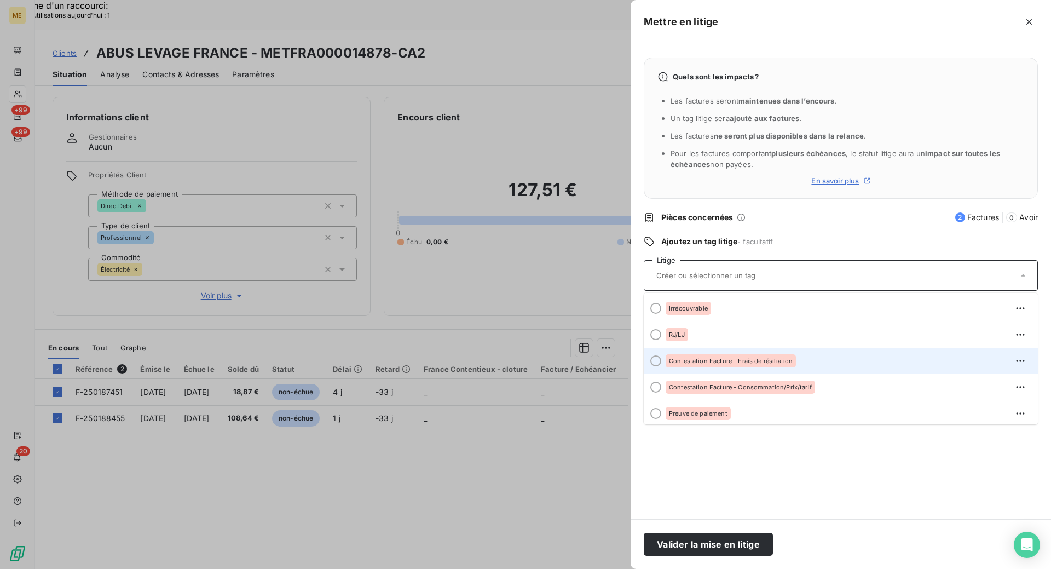
click at [653, 361] on div at bounding box center [656, 360] width 11 height 11
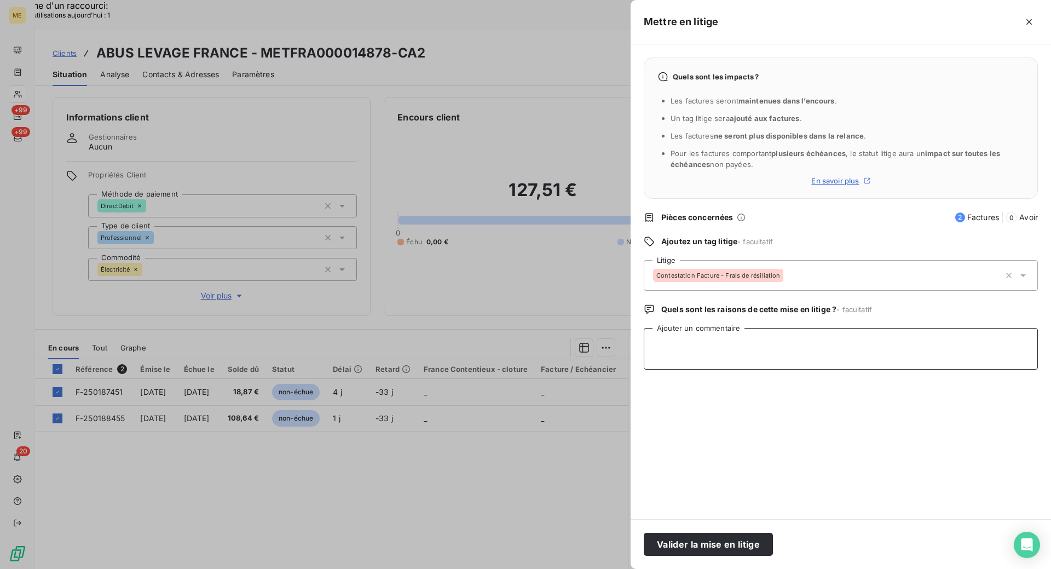
click at [670, 352] on textarea "Ajouter un commentaire" at bounding box center [841, 349] width 394 height 42
drag, startPoint x: 836, startPoint y: 344, endPoint x: 883, endPoint y: 341, distance: 47.8
click at [883, 341] on textarea "[PERSON_NAME] le [DATE] 11h41 le contrat est expiré car le PDL" at bounding box center [841, 349] width 394 height 42
paste textarea "Compte - E9D81FCA-B892-40EA-AF5D-4FB76188DAE7"
drag, startPoint x: 836, startPoint y: 346, endPoint x: 980, endPoint y: 352, distance: 144.7
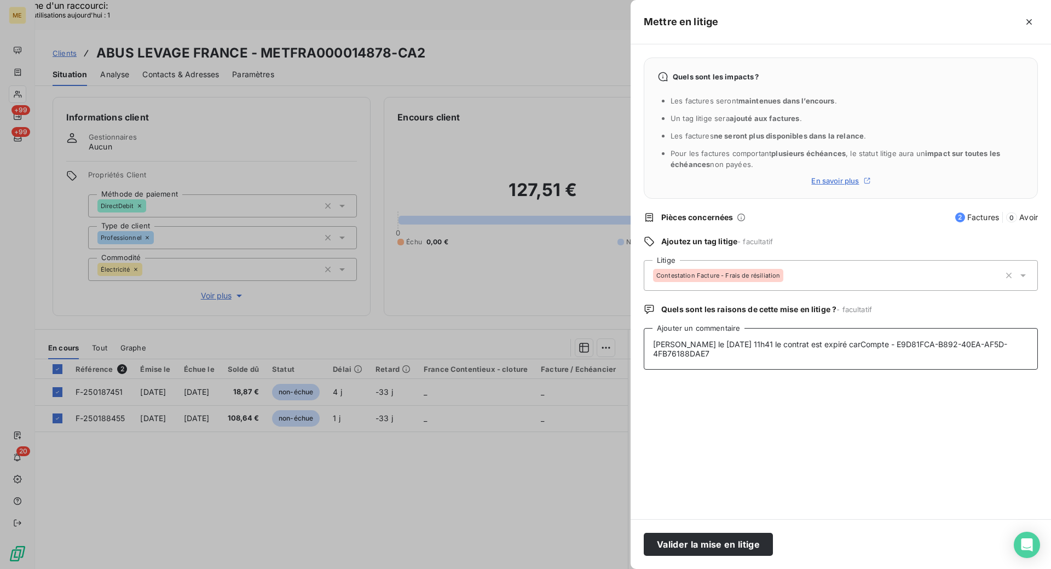
click at [980, 352] on textarea "[PERSON_NAME] le [DATE] 11h41 le contrat est expiré carCompte - E9D81FCA-B892-4…" at bounding box center [841, 349] width 394 height 42
click at [874, 349] on textarea "[PERSON_NAME] le [DATE] 11h41 le contrat est expiré car" at bounding box center [841, 349] width 394 height 42
paste textarea "Ce PDL a été récupéré dans notre périmètre par erreur"
click at [788, 356] on textarea "[PERSON_NAME] le [DATE] 11h41 le contrat est expiré car Ce PDL a été récupéré d…" at bounding box center [841, 349] width 394 height 42
click at [786, 347] on textarea "[PERSON_NAME] le [DATE] 11h41 le contrat est expiré car Ce PDL a été récupéré d…" at bounding box center [841, 349] width 394 height 42
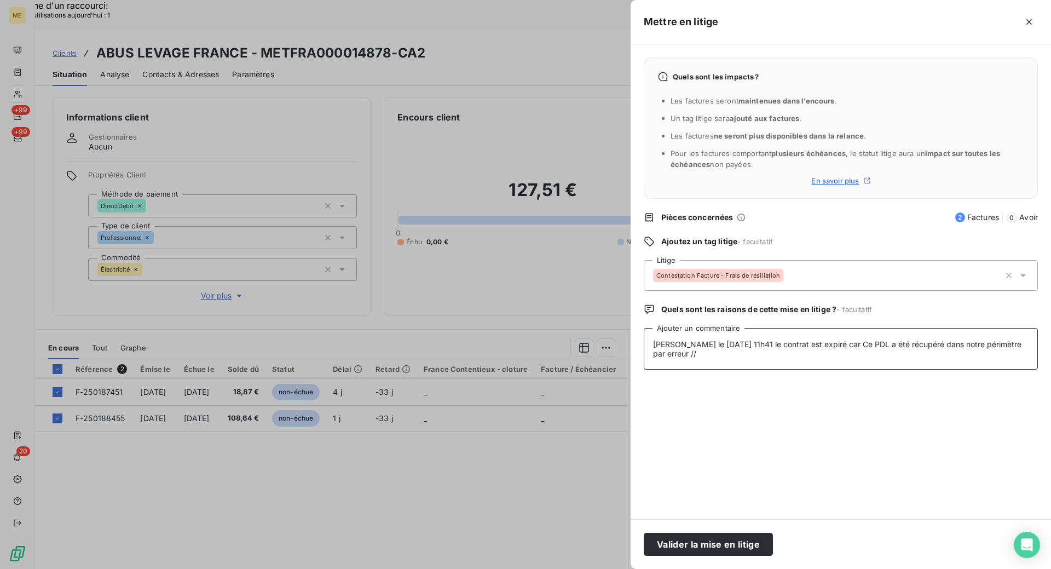
paste textarea "Contrat 00028526"
click at [963, 352] on textarea "[PERSON_NAME] le [DATE] 11h41 le contrat Contrat 00028526 est expiré car Ce PDL…" at bounding box center [841, 349] width 394 height 42
click at [726, 366] on textarea "[PERSON_NAME] le [DATE] 11h41 le contrat Contrat 00028526 est expiré car Ce PDL…" at bounding box center [841, 349] width 394 height 42
click at [0, 0] on lt-span "prélevé" at bounding box center [0, 0] width 0 height 0
click at [757, 363] on textarea "[PERSON_NAME] le [DATE] 11h41 le contrat Contrat 00028526 est expiré car Ce PDL…" at bounding box center [841, 349] width 394 height 42
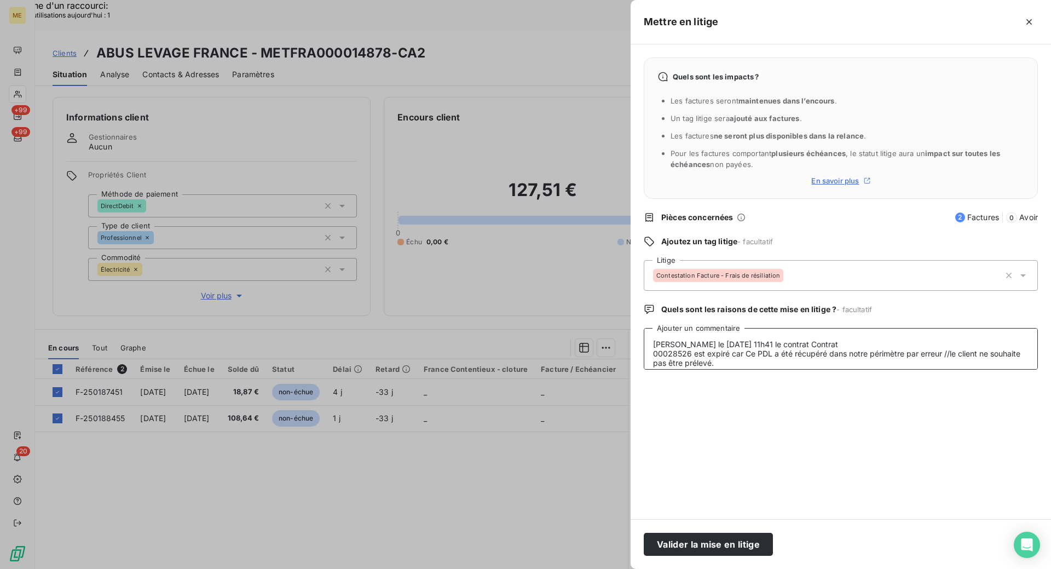
click at [796, 360] on textarea "[PERSON_NAME] le [DATE] 11h41 le contrat Contrat 00028526 est expiré car Ce PDL…" at bounding box center [841, 349] width 394 height 42
paste textarea "N°D006VVNJ"
click at [749, 365] on textarea "[PERSON_NAME] le [DATE] 11h41 le contrat Contrat 00028526 est expiré car Ce PDL…" at bounding box center [841, 349] width 394 height 42
type textarea "[PERSON_NAME] le [DATE] 11h41 le contrat Contrat 00028526 est expiré car Ce PDL…"
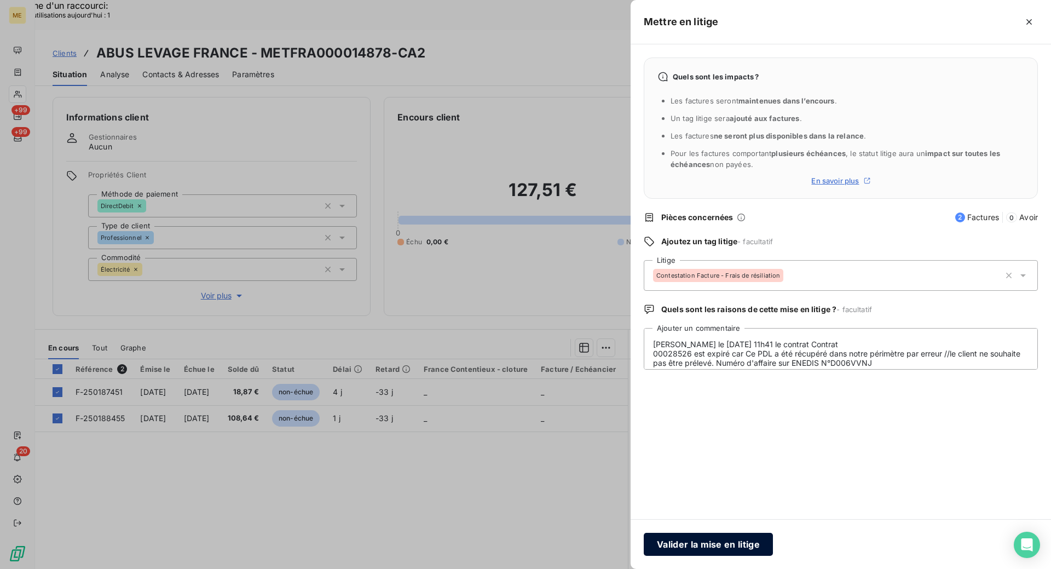
click at [731, 547] on button "Valider la mise en litige" at bounding box center [708, 544] width 129 height 23
